Goal: Task Accomplishment & Management: Manage account settings

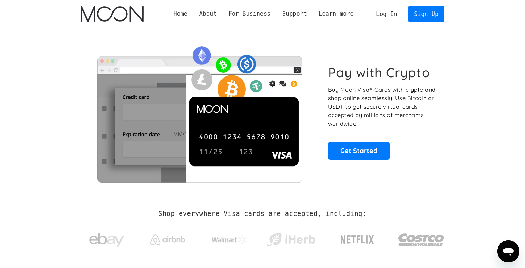
click at [386, 10] on link "Log In" at bounding box center [386, 13] width 33 height 15
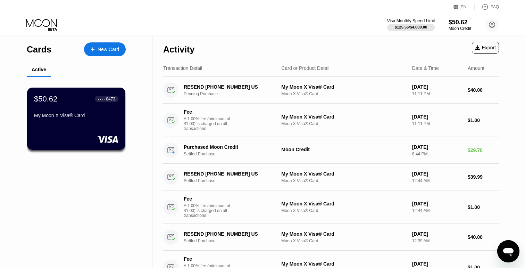
click at [420, 28] on div "$125.56 / $4,000.00" at bounding box center [410, 27] width 33 height 4
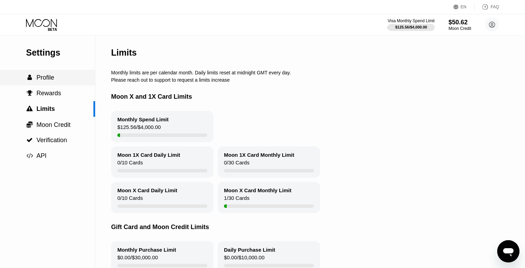
click at [52, 78] on span "Profile" at bounding box center [45, 77] width 18 height 7
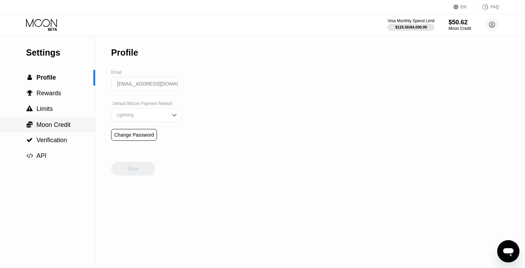
click at [53, 125] on span "Moon Credit" at bounding box center [53, 124] width 34 height 7
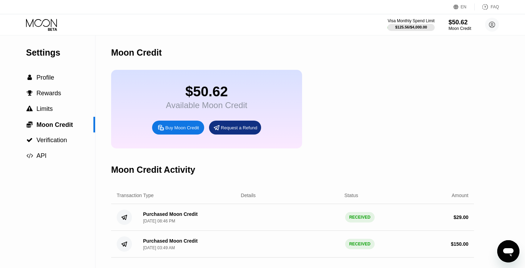
click at [222, 126] on div "Request a Refund" at bounding box center [239, 128] width 36 height 6
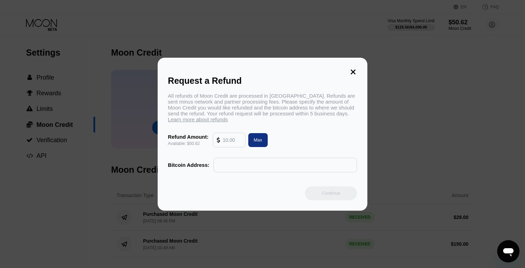
click at [266, 97] on div "All refunds of Moon Credit are processed in [GEOGRAPHIC_DATA]. Refunds are sent…" at bounding box center [262, 107] width 189 height 29
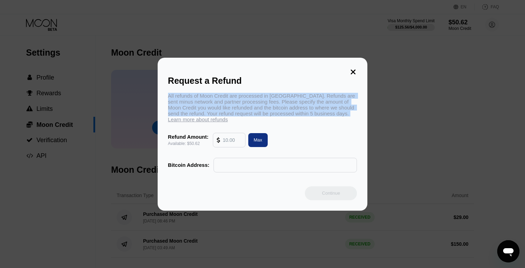
click at [266, 97] on div "All refunds of Moon Credit are processed in [GEOGRAPHIC_DATA]. Refunds are sent…" at bounding box center [262, 107] width 189 height 29
click at [317, 103] on div "All refunds of Moon Credit are processed in [GEOGRAPHIC_DATA]. Refunds are sent…" at bounding box center [262, 107] width 189 height 29
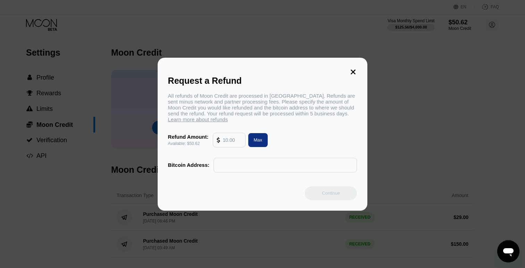
click at [317, 103] on div "All refunds of Moon Credit are processed in [GEOGRAPHIC_DATA]. Refunds are sent…" at bounding box center [262, 107] width 189 height 29
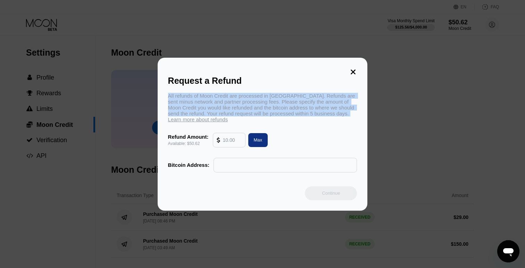
click at [307, 106] on div "All refunds of Moon Credit are processed in [GEOGRAPHIC_DATA]. Refunds are sent…" at bounding box center [262, 107] width 189 height 29
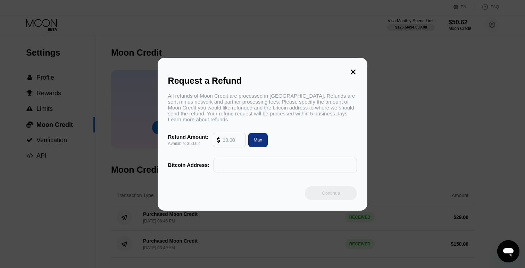
click at [307, 106] on div "All refunds of Moon Credit are processed in [GEOGRAPHIC_DATA]. Refunds are sent…" at bounding box center [262, 107] width 189 height 29
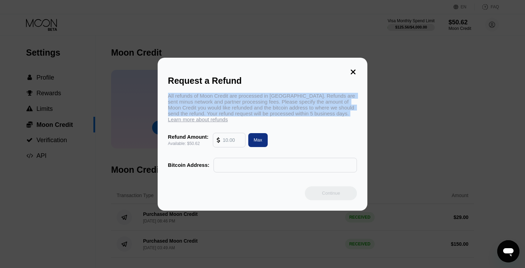
click at [267, 142] on div "Max" at bounding box center [258, 140] width 20 height 14
type input "50.62"
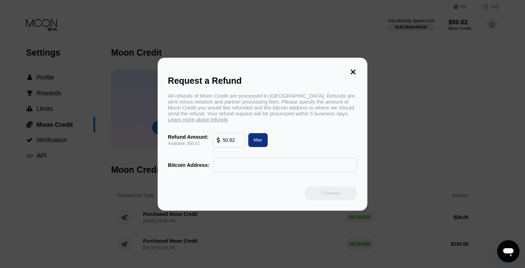
click at [290, 134] on div "Refund Amount: Available: $50.62 50.62 Max" at bounding box center [262, 140] width 189 height 15
click at [262, 165] on input "text" at bounding box center [285, 165] width 136 height 14
click at [254, 36] on div at bounding box center [262, 134] width 525 height 268
click at [357, 73] on div "Request a Refund All refunds of Moon Credit are processed in [GEOGRAPHIC_DATA].…" at bounding box center [263, 134] width 210 height 153
click at [347, 69] on div "Request a Refund All refunds of Moon Credit are processed in [GEOGRAPHIC_DATA].…" at bounding box center [263, 134] width 210 height 153
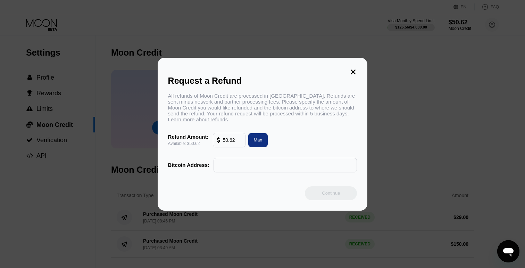
click at [66, 104] on div "Request a Refund All refunds of Moon Credit are processed in [GEOGRAPHIC_DATA].…" at bounding box center [262, 134] width 525 height 153
click at [354, 71] on icon at bounding box center [353, 72] width 8 height 8
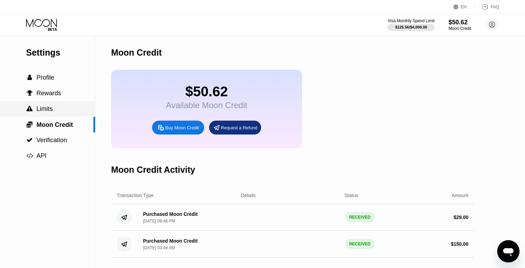
click at [53, 108] on div " Limits" at bounding box center [47, 108] width 95 height 7
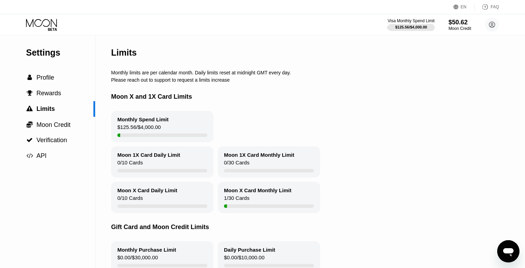
click at [51, 24] on icon at bounding box center [41, 23] width 31 height 8
